Goal: Participate in discussion: Engage in conversation with other users on a specific topic

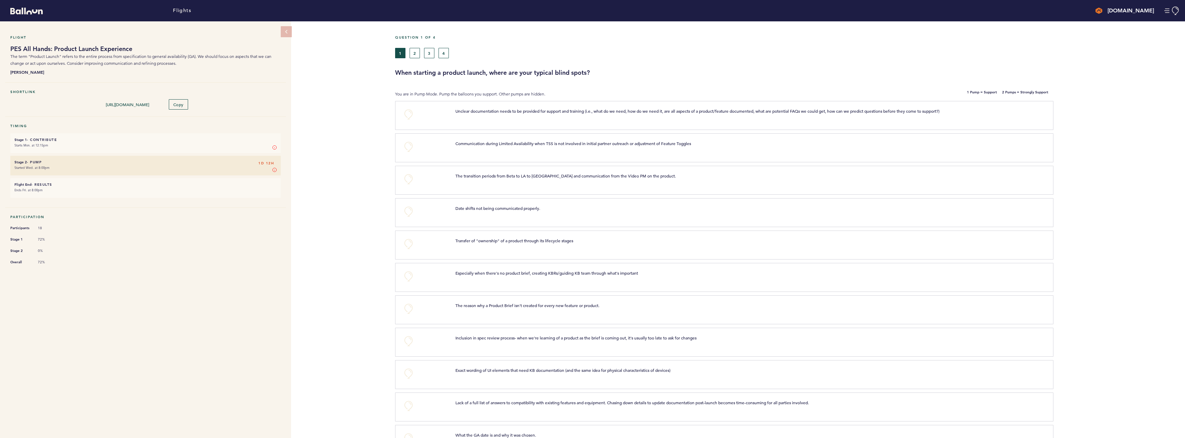
click at [195, 188] on small "Ends Fri. at 8:00pm" at bounding box center [145, 190] width 262 height 7
click at [67, 188] on small "Ends Fri. at 8:00pm" at bounding box center [145, 190] width 262 height 7
click at [68, 164] on small "Started Wed. at 8:00pm" at bounding box center [145, 167] width 262 height 7
click at [72, 142] on small "Starts Mon. at 12:15pm" at bounding box center [145, 145] width 262 height 7
click at [71, 162] on h6 "Stage 2 - Pump 1D 12H" at bounding box center [145, 162] width 262 height 4
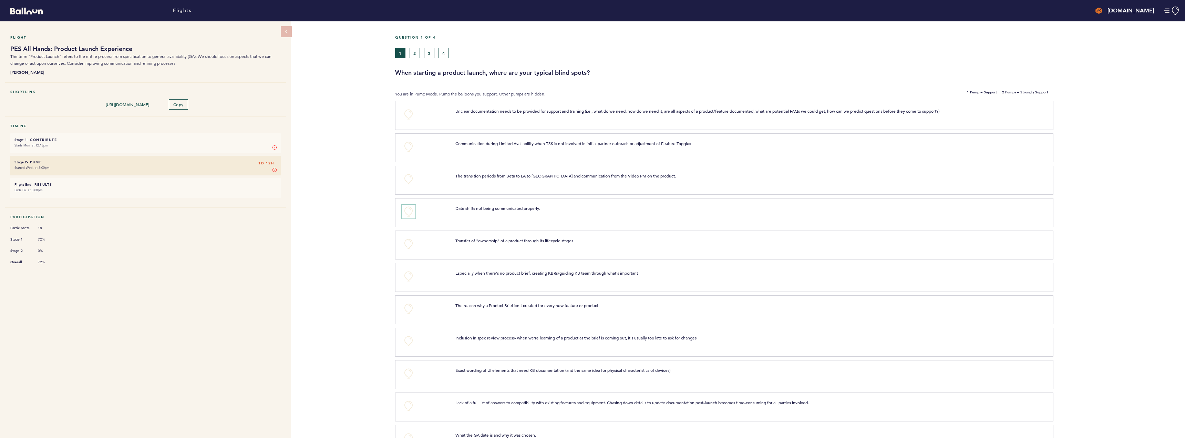
click at [408, 211] on button "+0" at bounding box center [409, 212] width 14 height 14
click at [407, 147] on button "+0" at bounding box center [409, 147] width 14 height 14
click at [407, 246] on button "+0" at bounding box center [409, 244] width 14 height 14
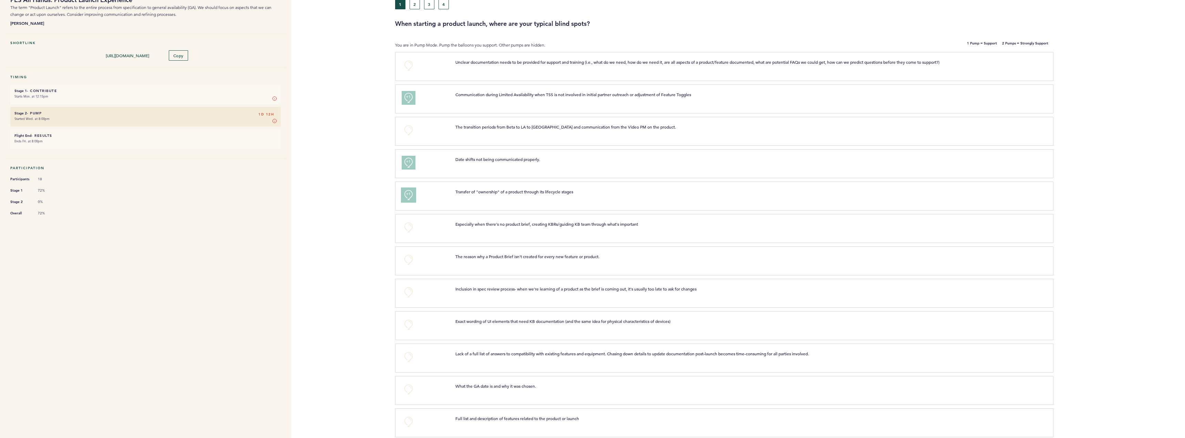
scroll to position [69, 0]
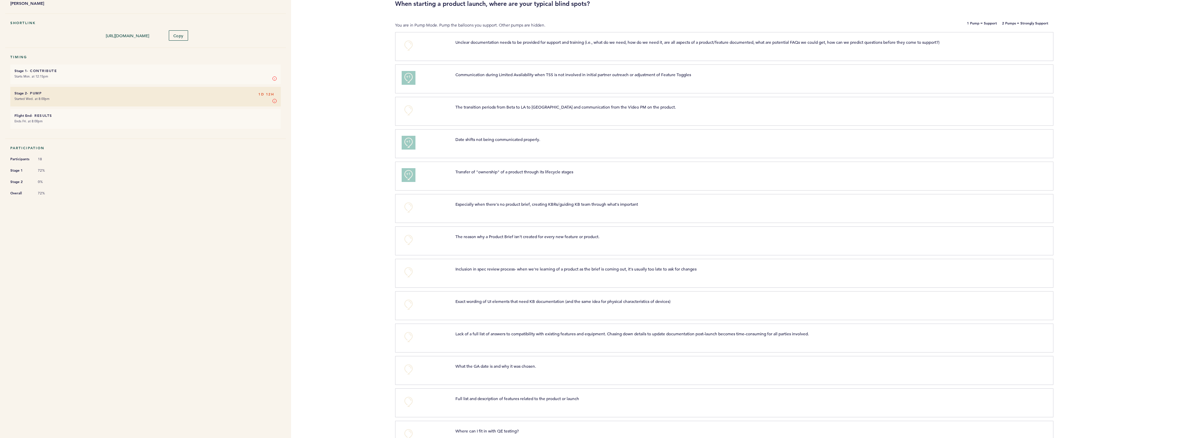
click at [401, 272] on div "+0" at bounding box center [424, 272] width 54 height 14
click at [408, 273] on button "+0" at bounding box center [409, 272] width 14 height 14
click at [408, 273] on span "+1" at bounding box center [408, 271] width 5 height 7
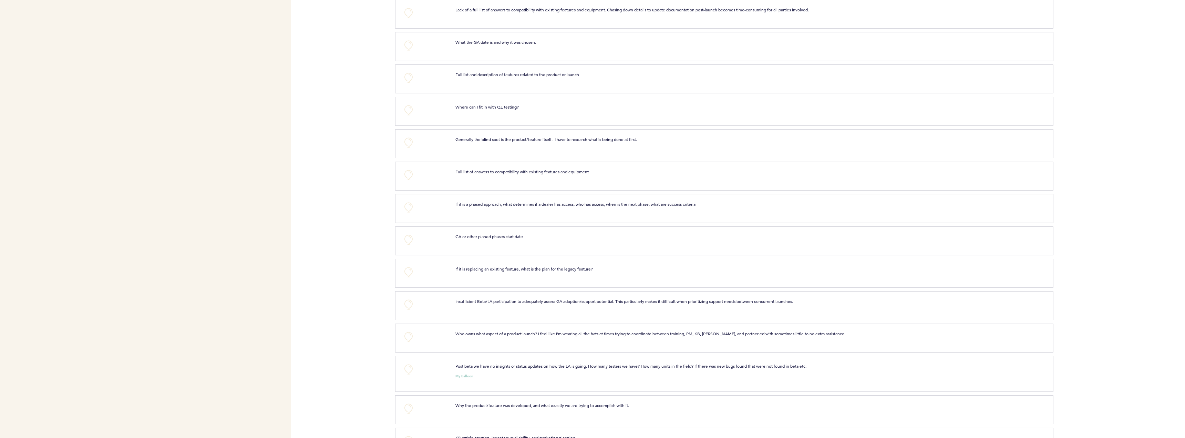
scroll to position [413, 0]
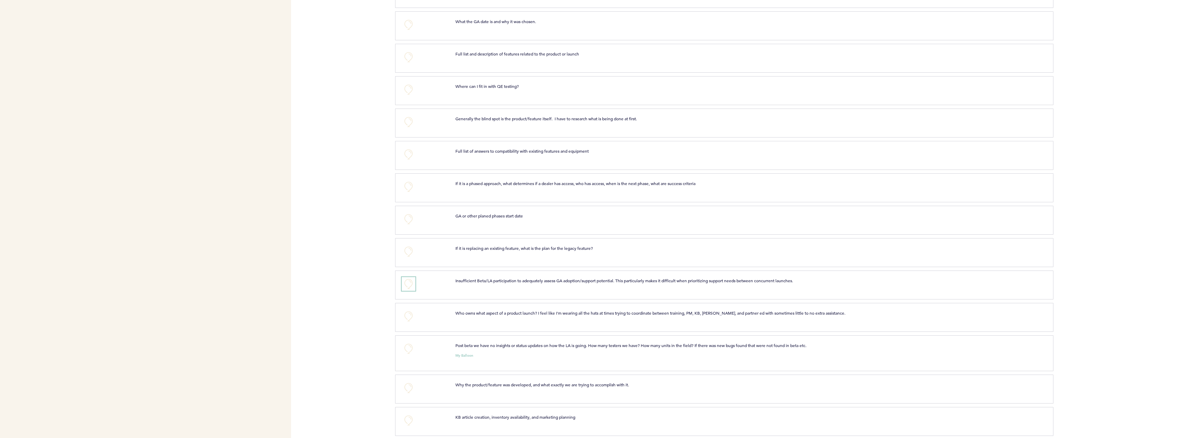
click at [408, 283] on button "+0" at bounding box center [409, 284] width 14 height 14
click at [407, 281] on span "+1" at bounding box center [408, 282] width 5 height 7
click at [410, 285] on span "+1" at bounding box center [408, 282] width 5 height 7
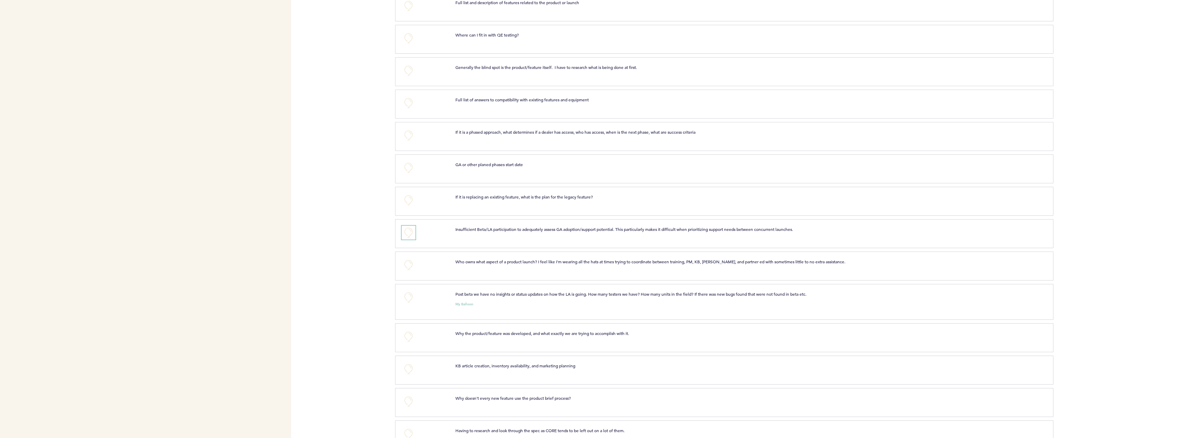
scroll to position [482, 0]
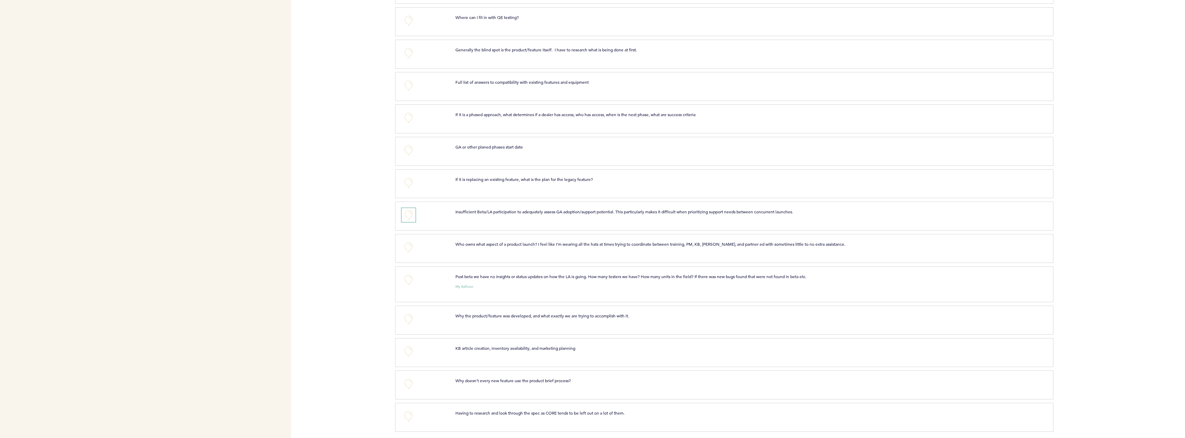
click at [411, 212] on button "+0" at bounding box center [409, 215] width 14 height 14
click at [410, 217] on span "+1" at bounding box center [408, 214] width 5 height 7
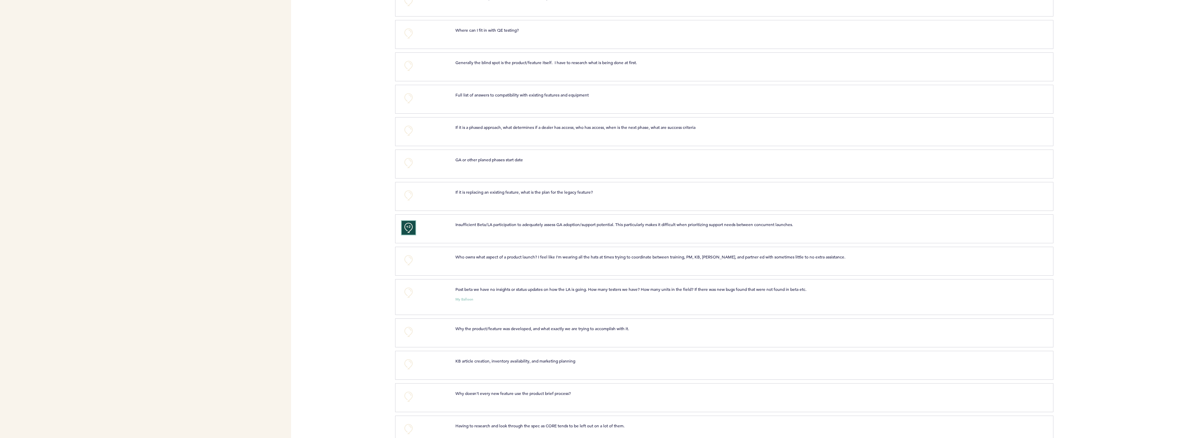
scroll to position [491, 0]
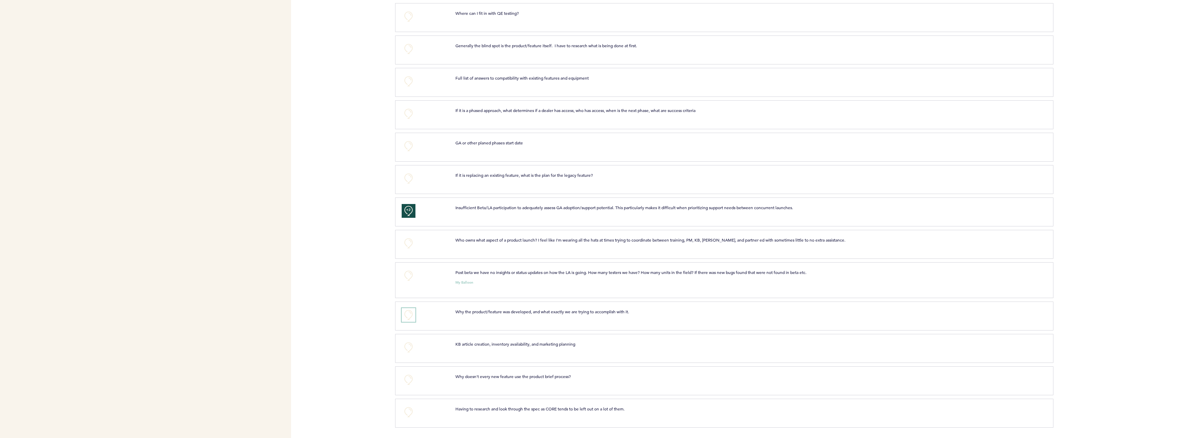
click at [407, 312] on button "+0" at bounding box center [409, 315] width 14 height 14
click at [410, 314] on button "+0" at bounding box center [409, 380] width 14 height 14
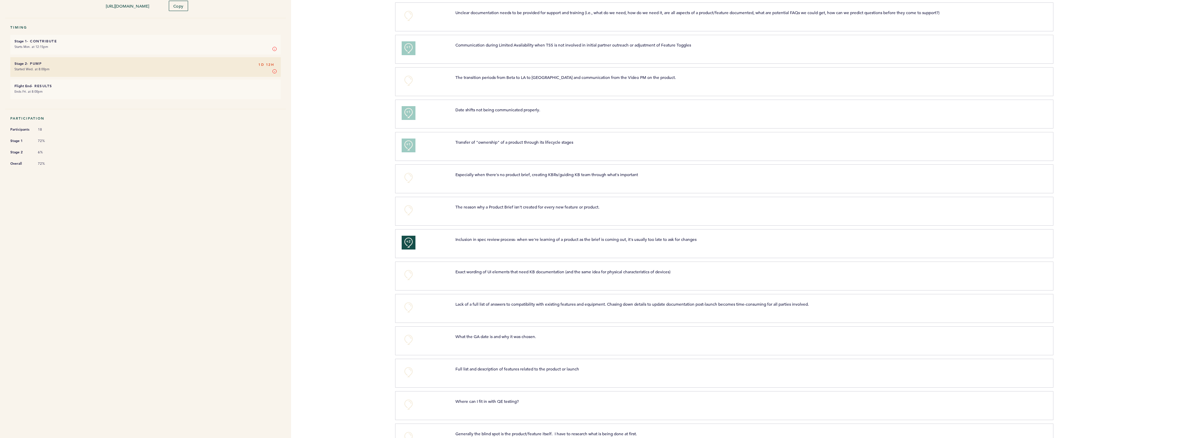
scroll to position [0, 0]
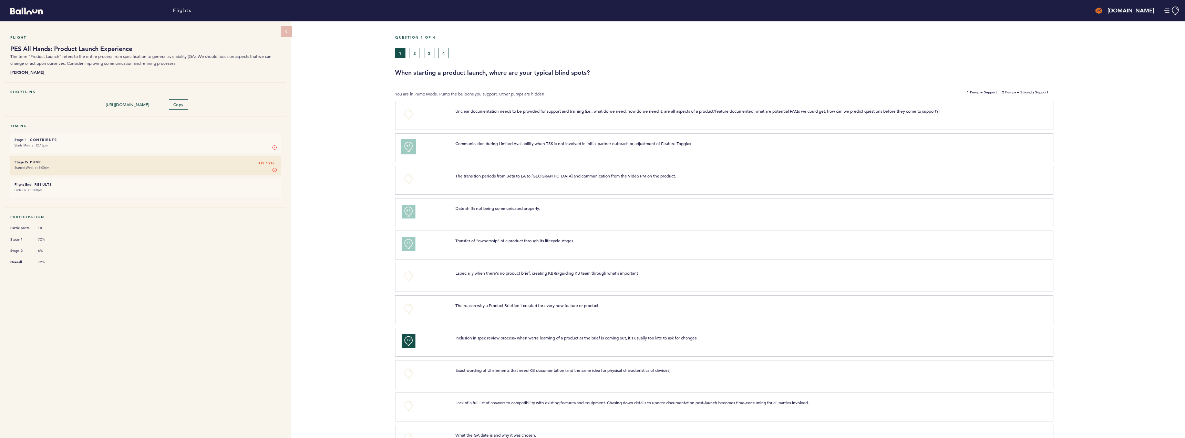
click at [412, 148] on button "+1" at bounding box center [409, 147] width 14 height 14
click at [412, 148] on button "+2" at bounding box center [409, 147] width 14 height 14
click at [412, 148] on button "+0" at bounding box center [409, 147] width 14 height 14
click at [413, 55] on button "2" at bounding box center [415, 53] width 10 height 10
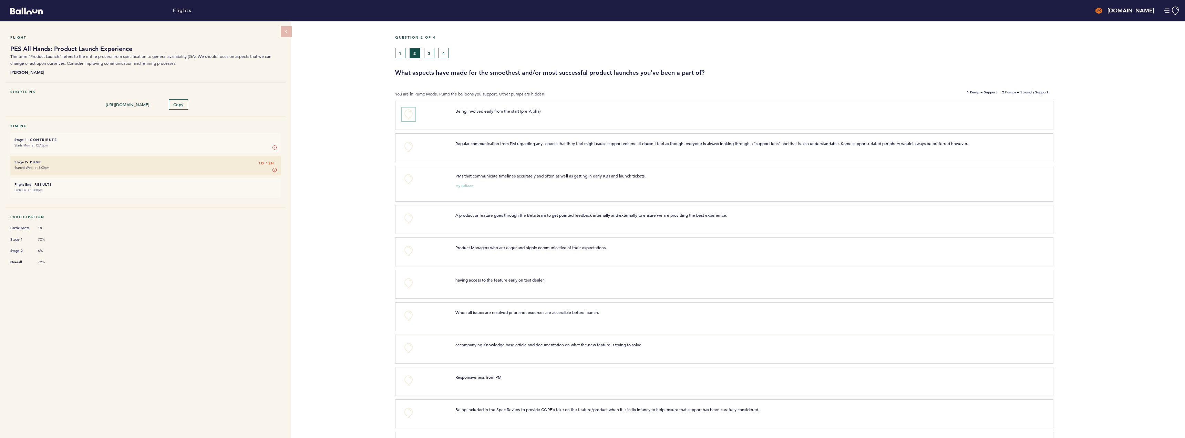
click at [410, 113] on button "+0" at bounding box center [409, 114] width 14 height 14
click at [407, 146] on button "+0" at bounding box center [409, 147] width 14 height 14
click at [409, 251] on button "+0" at bounding box center [409, 251] width 14 height 14
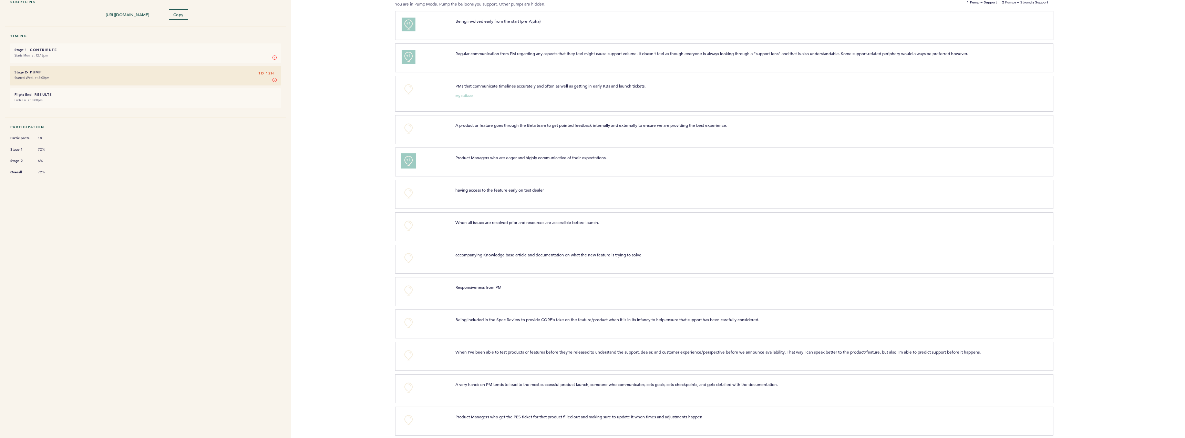
scroll to position [103, 0]
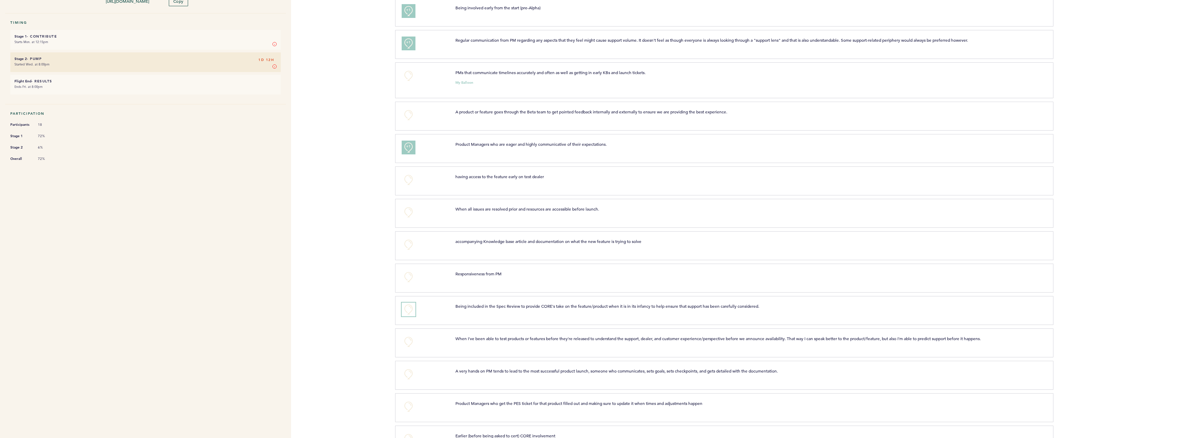
click at [408, 306] on button "+0" at bounding box center [409, 310] width 14 height 14
click at [408, 309] on span "+1" at bounding box center [408, 308] width 5 height 7
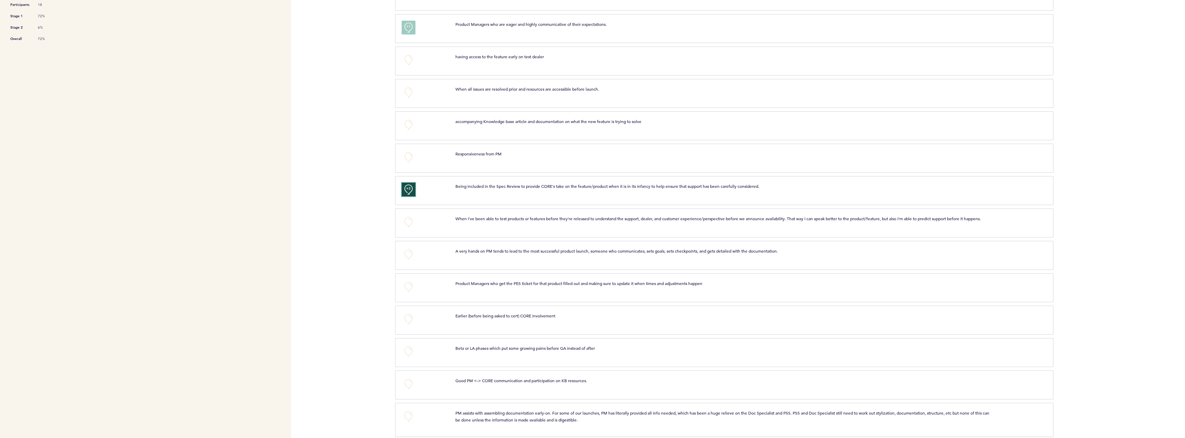
scroll to position [241, 0]
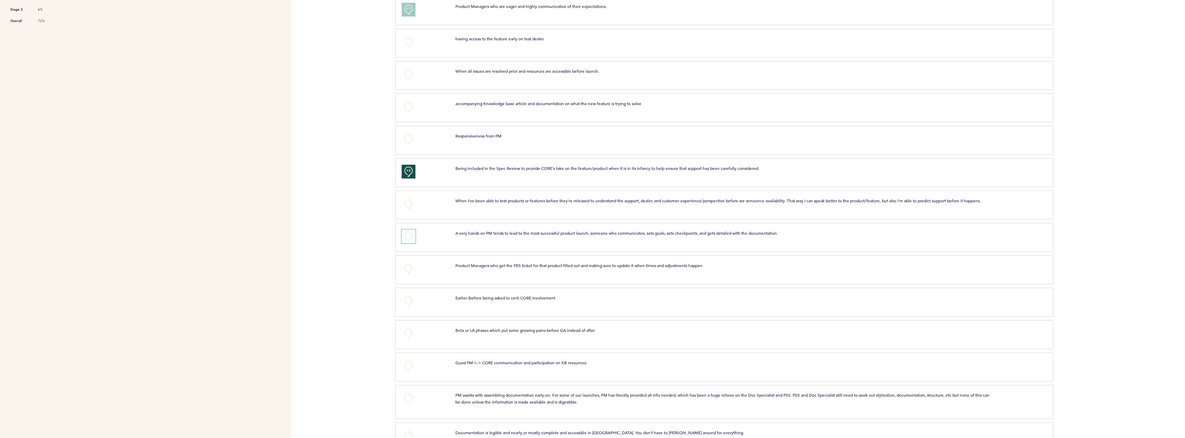
click at [408, 242] on button "+0" at bounding box center [409, 236] width 14 height 14
click at [408, 239] on span "+1" at bounding box center [408, 235] width 5 height 7
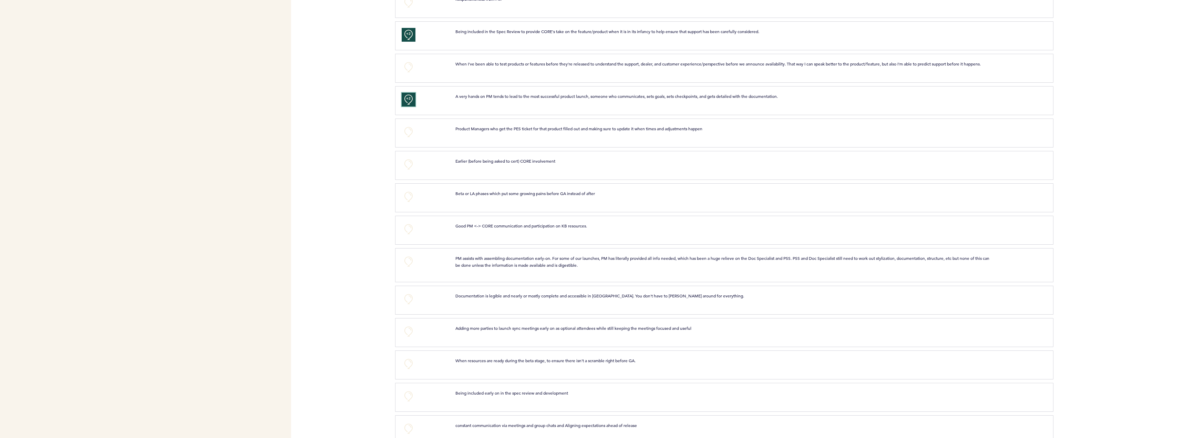
scroll to position [379, 0]
click at [408, 267] on button "+0" at bounding box center [409, 261] width 14 height 14
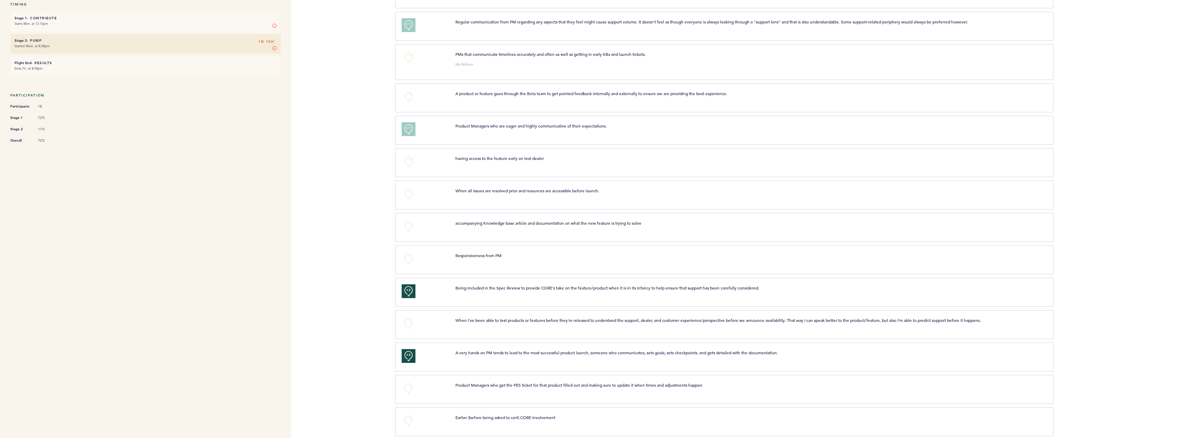
scroll to position [0, 0]
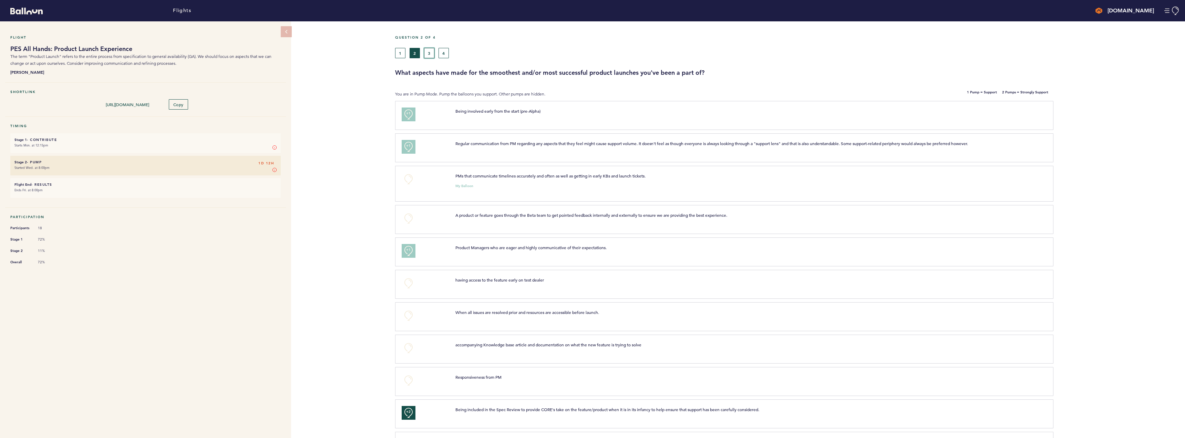
click at [429, 55] on button "3" at bounding box center [429, 53] width 10 height 10
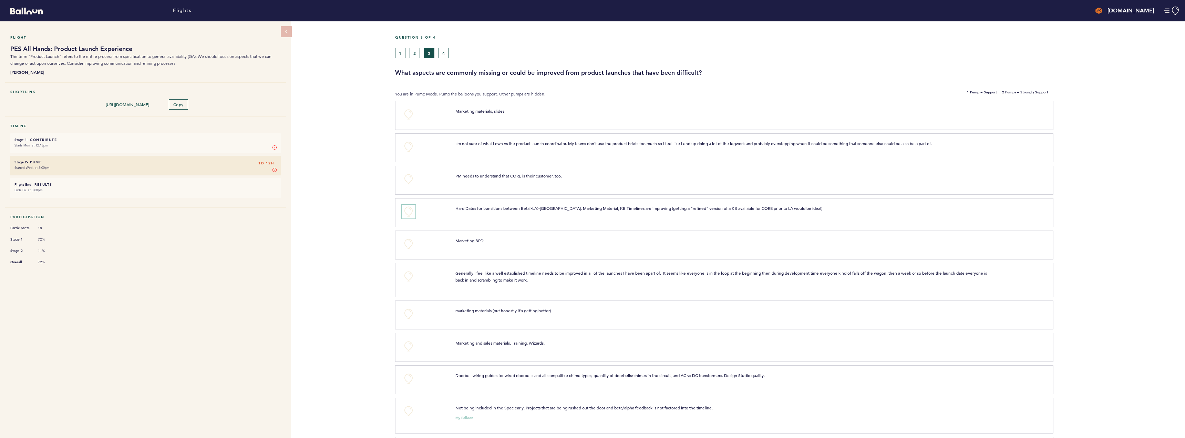
click at [410, 211] on button "+0" at bounding box center [409, 212] width 14 height 14
click at [410, 274] on button "+0" at bounding box center [409, 276] width 14 height 14
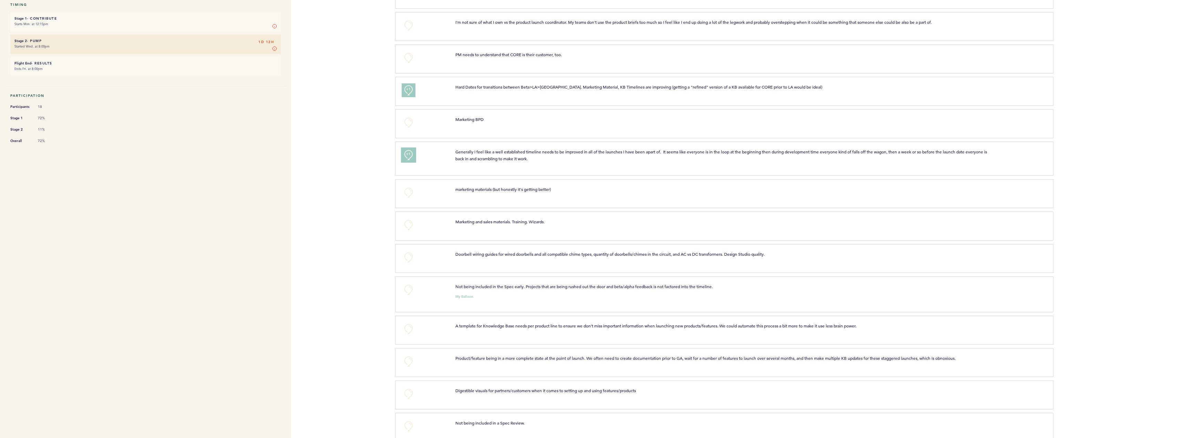
scroll to position [135, 0]
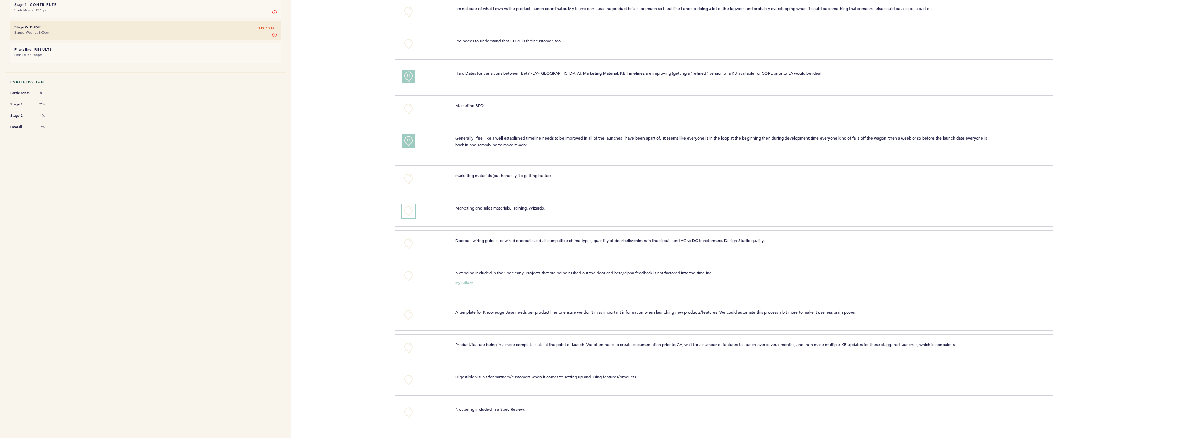
click at [408, 210] on button "+0" at bounding box center [409, 211] width 14 height 14
click at [407, 314] on button "+0" at bounding box center [409, 348] width 14 height 14
click at [407, 314] on span "+1" at bounding box center [408, 346] width 5 height 7
click at [409, 314] on button "+0" at bounding box center [409, 380] width 14 height 14
click at [409, 314] on span "+1" at bounding box center [408, 379] width 5 height 7
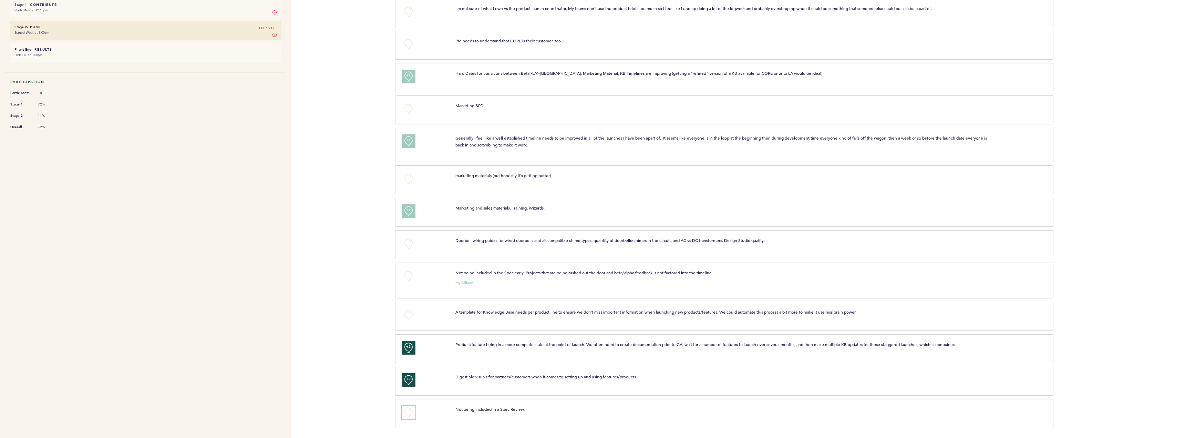
click at [410, 314] on button "+0" at bounding box center [409, 413] width 14 height 14
click at [410, 314] on span "+1" at bounding box center [408, 411] width 5 height 7
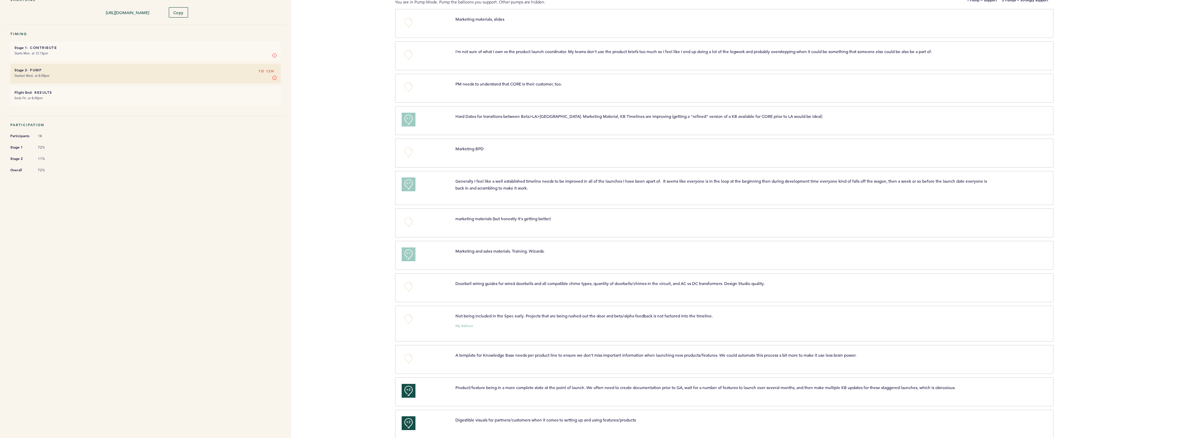
scroll to position [0, 0]
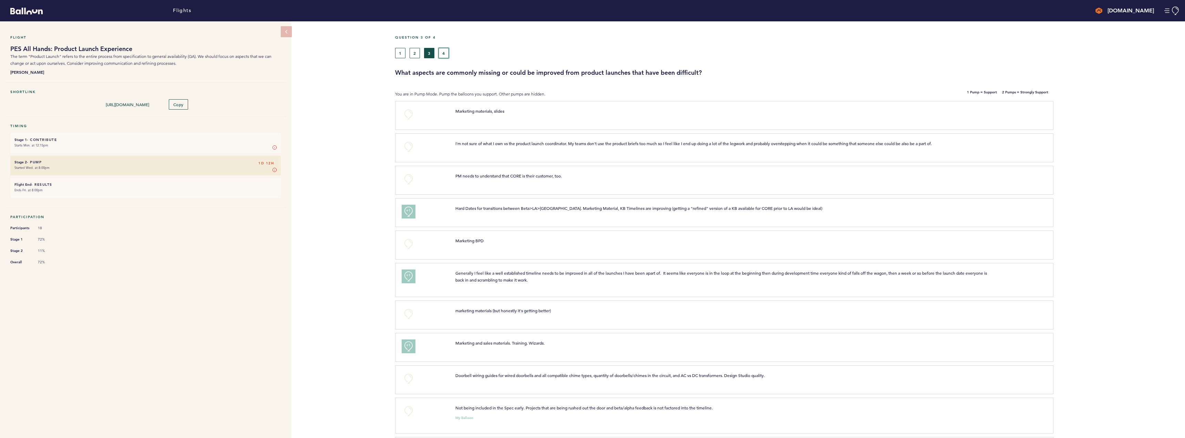
click at [447, 54] on button "4" at bounding box center [444, 53] width 10 height 10
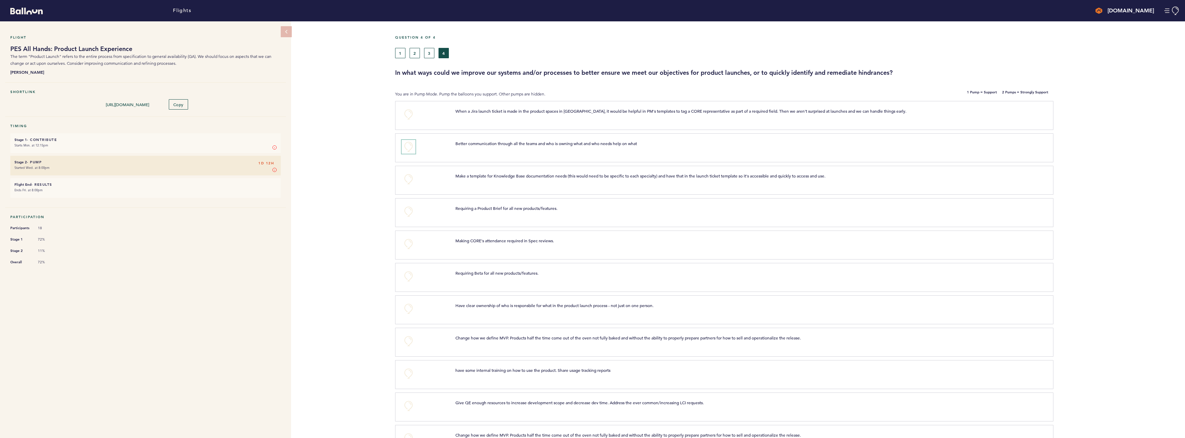
click at [409, 148] on button "+0" at bounding box center [409, 147] width 14 height 14
click at [409, 148] on span "+1" at bounding box center [408, 145] width 5 height 7
click at [410, 211] on button "+0" at bounding box center [409, 212] width 14 height 14
click at [409, 243] on button "+0" at bounding box center [409, 244] width 14 height 14
click at [409, 243] on span "+1" at bounding box center [408, 242] width 5 height 7
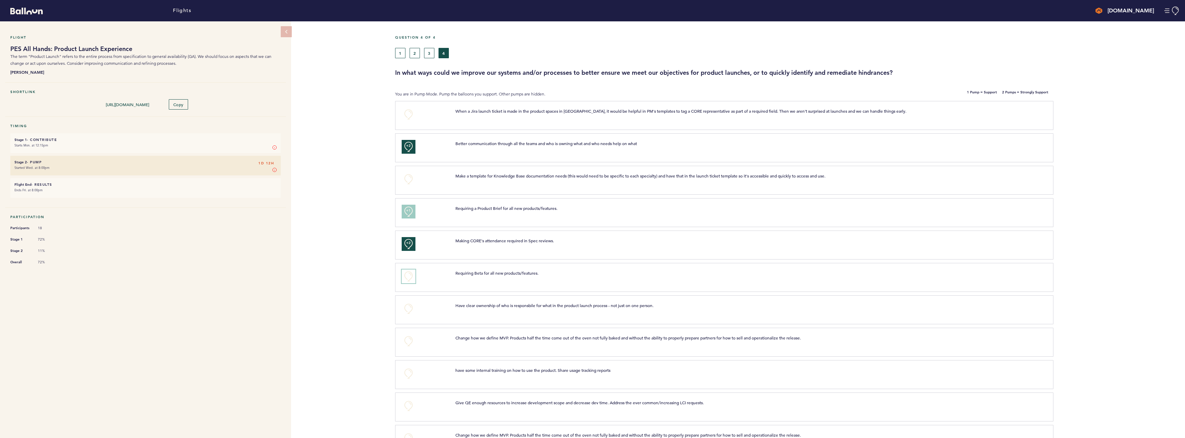
click at [410, 275] on button "+0" at bounding box center [409, 276] width 14 height 14
click at [410, 275] on span "+1" at bounding box center [408, 275] width 5 height 7
click at [408, 314] on button "+0" at bounding box center [409, 341] width 14 height 14
click at [408, 314] on span "+1" at bounding box center [408, 340] width 5 height 7
click at [223, 314] on nav "Flight PES All Hands: Product Launch Experience The term "Product Launch" refer…" at bounding box center [145, 327] width 291 height 612
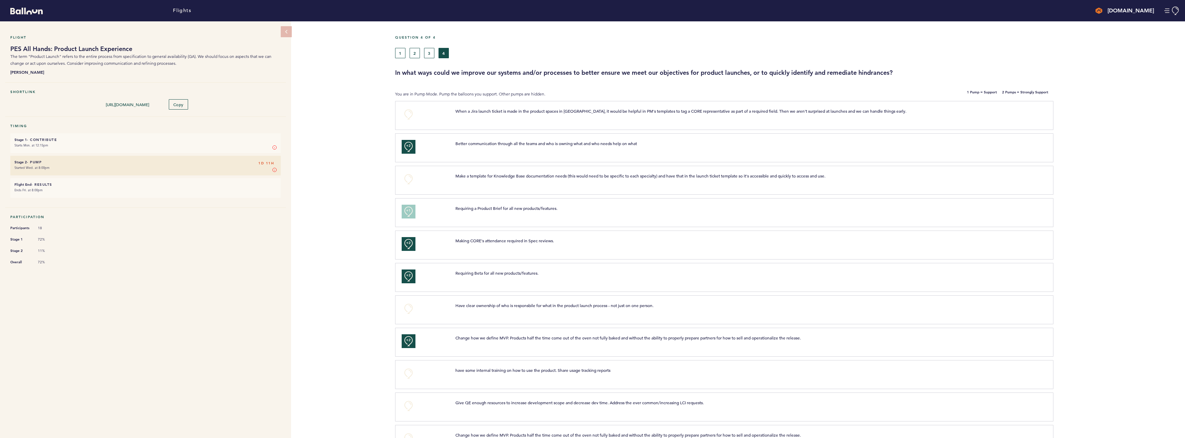
click at [221, 184] on h6 "Flight End - Results 1D 11H" at bounding box center [145, 184] width 262 height 4
click at [198, 143] on small "Starts Mon. at 12:15pm" at bounding box center [145, 145] width 262 height 7
click at [194, 183] on h6 "Flight End - Results 1D 11H" at bounding box center [145, 184] width 262 height 4
click at [145, 142] on small "Starts Mon. at 12:15pm" at bounding box center [145, 145] width 262 height 7
click at [135, 189] on small "Ends Fri. at 8:00pm" at bounding box center [145, 190] width 262 height 7
